Goal: Information Seeking & Learning: Compare options

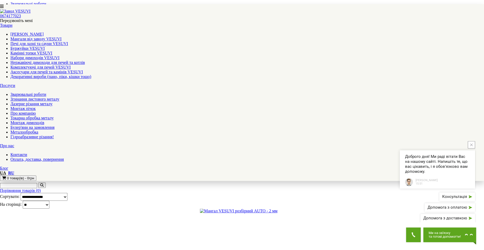
scroll to position [213, 0]
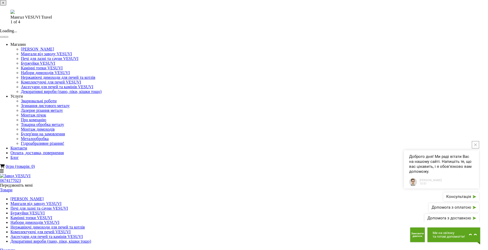
click at [8, 38] on button "button" at bounding box center [6, 37] width 4 height 2
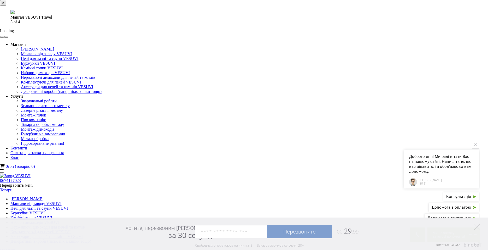
click at [8, 38] on button "button" at bounding box center [6, 37] width 4 height 2
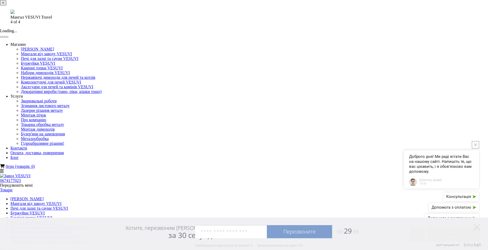
click at [8, 38] on button "button" at bounding box center [6, 37] width 4 height 2
click at [6, 5] on button "×" at bounding box center [3, 2] width 6 height 5
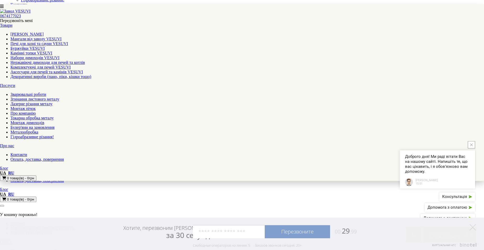
scroll to position [107, 0]
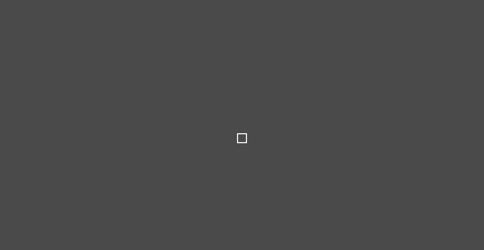
scroll to position [213, 0]
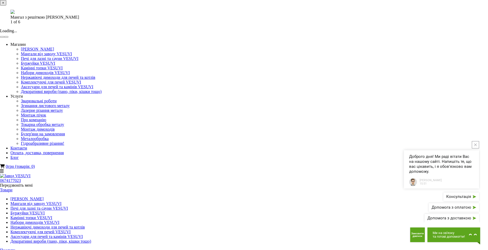
click at [8, 38] on button "button" at bounding box center [6, 37] width 4 height 2
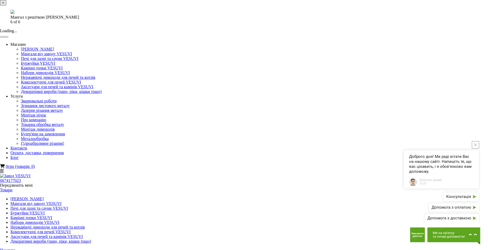
click at [8, 38] on button "button" at bounding box center [6, 37] width 4 height 2
click at [6, 5] on button "×" at bounding box center [3, 2] width 6 height 5
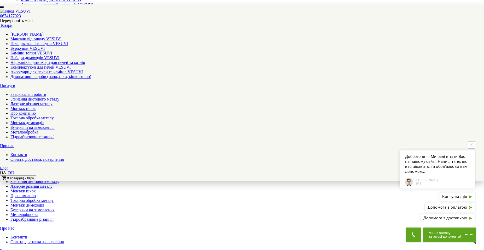
scroll to position [80, 0]
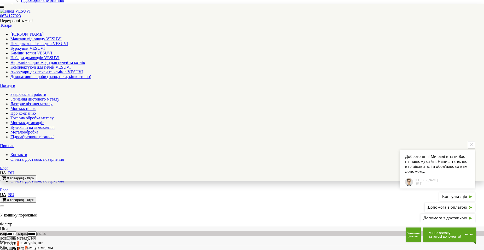
scroll to position [107, 0]
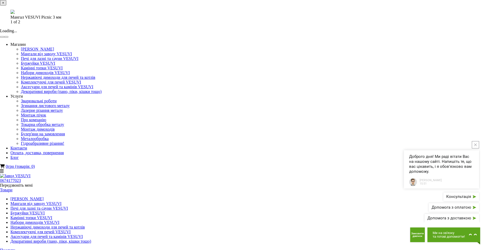
click at [8, 38] on button "button" at bounding box center [6, 37] width 4 height 2
click at [6, 5] on button "×" at bounding box center [3, 2] width 6 height 5
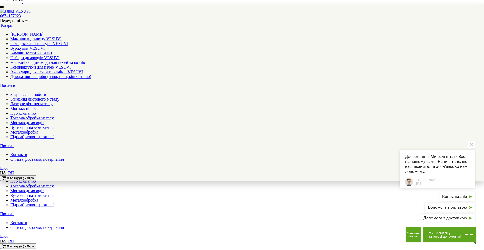
scroll to position [80, 0]
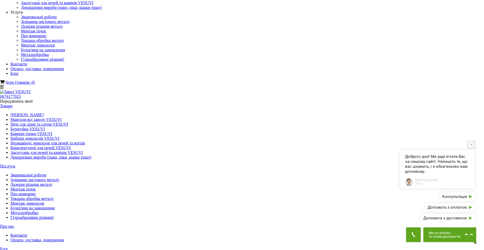
scroll to position [0, 0]
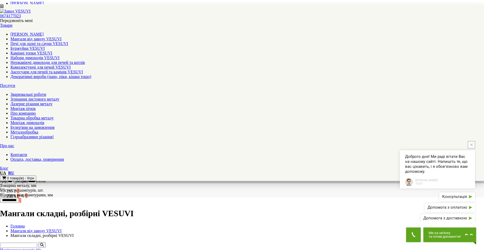
scroll to position [80, 0]
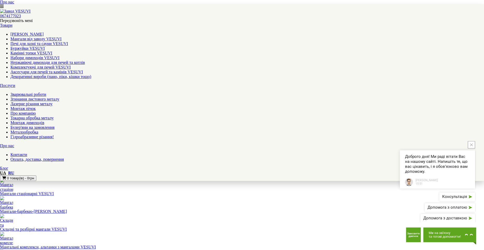
scroll to position [320, 0]
